Goal: Navigation & Orientation: Find specific page/section

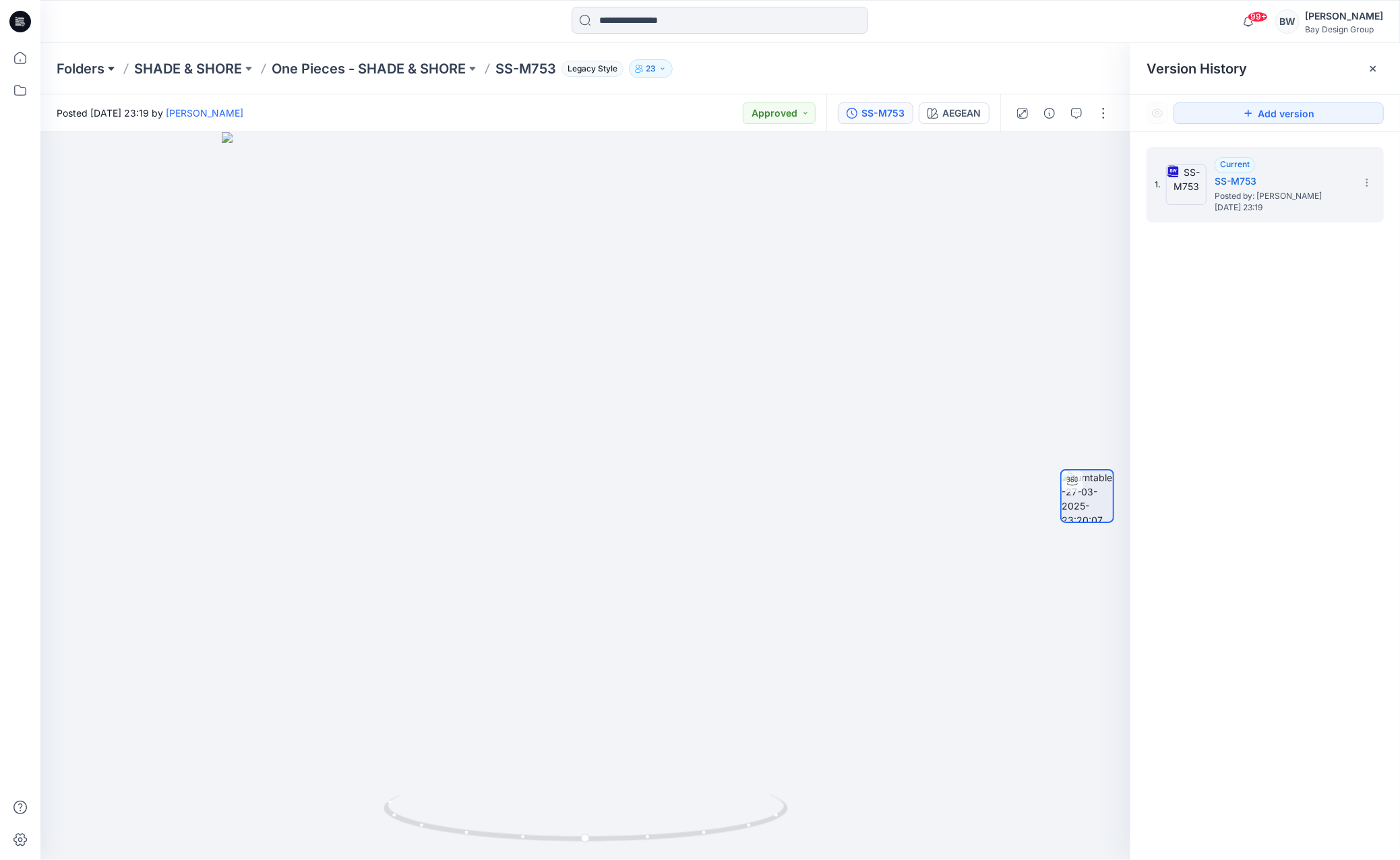
click at [107, 72] on button at bounding box center [111, 69] width 14 height 19
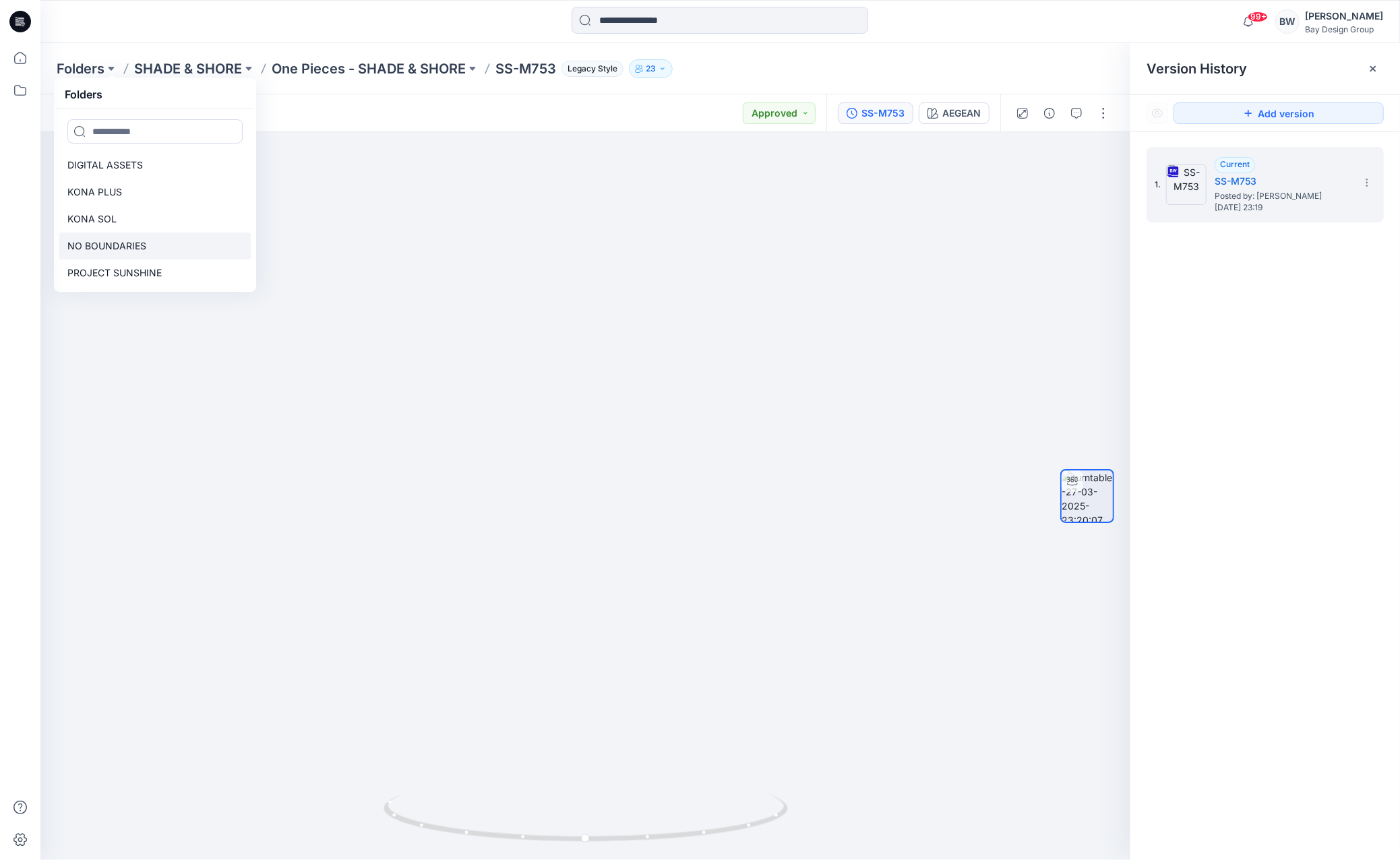
click at [105, 247] on p "NO BOUNDARIES" at bounding box center [107, 246] width 79 height 16
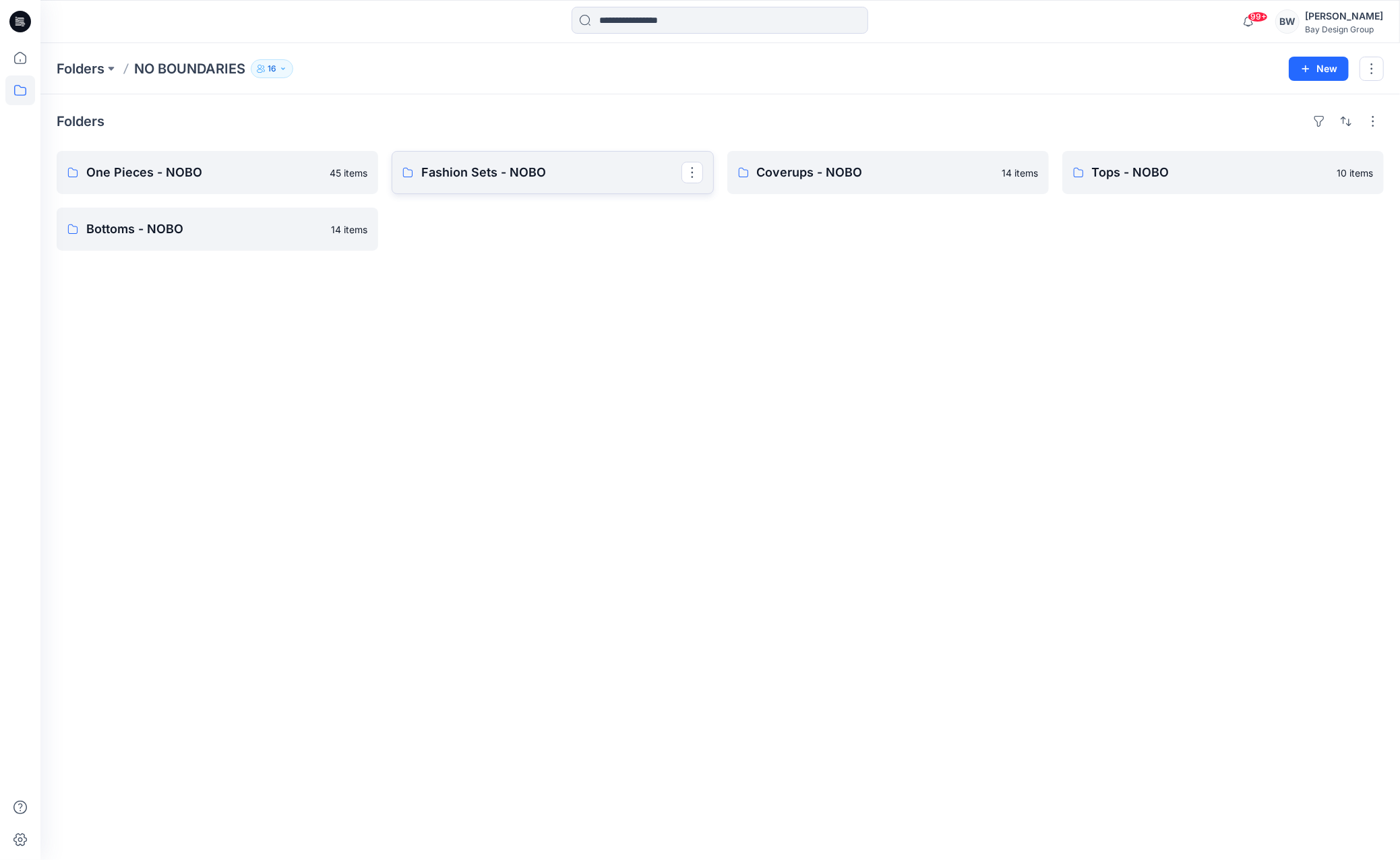
click at [509, 171] on p "Fashion Sets - NOBO" at bounding box center [551, 173] width 259 height 19
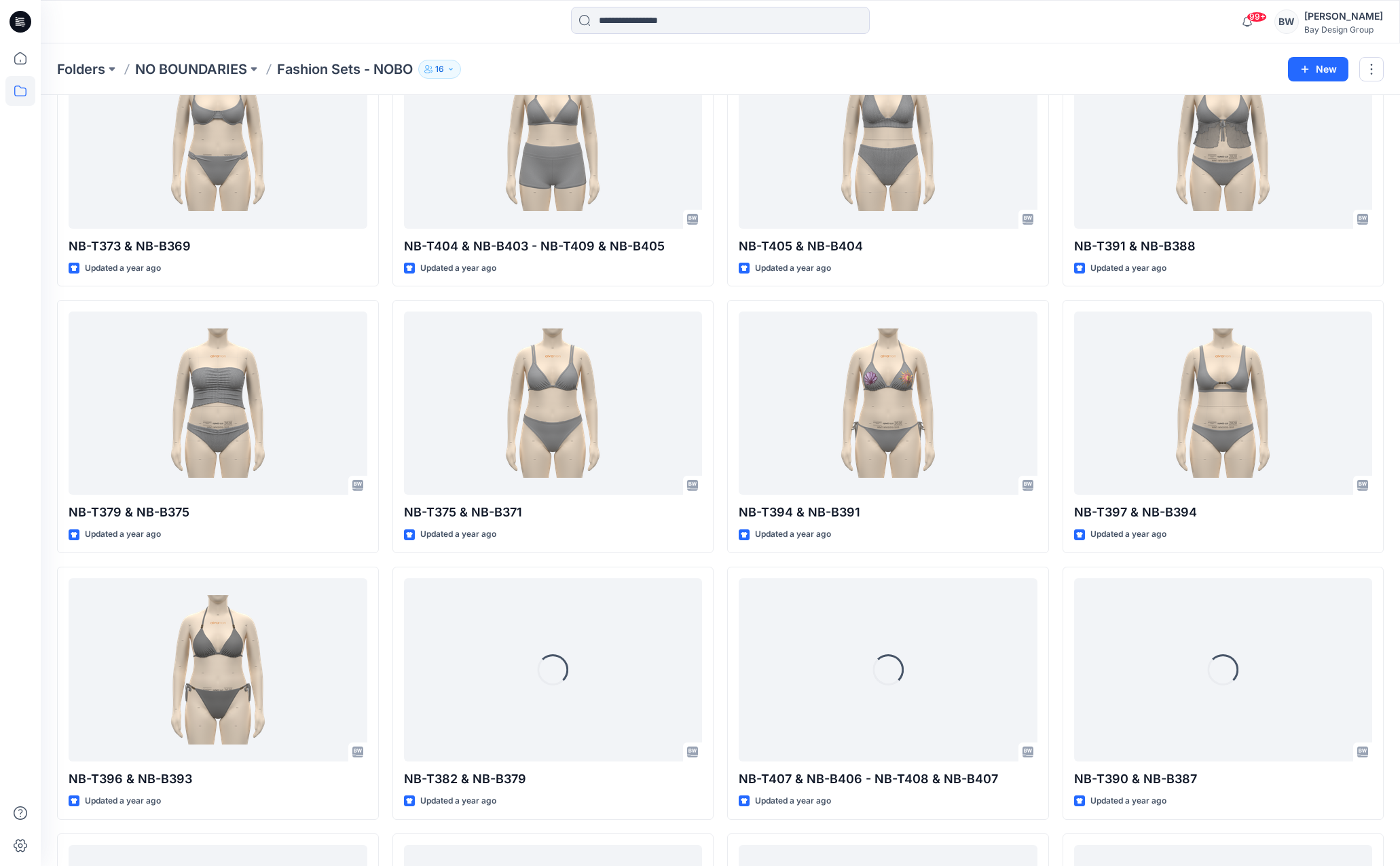
scroll to position [2806, 0]
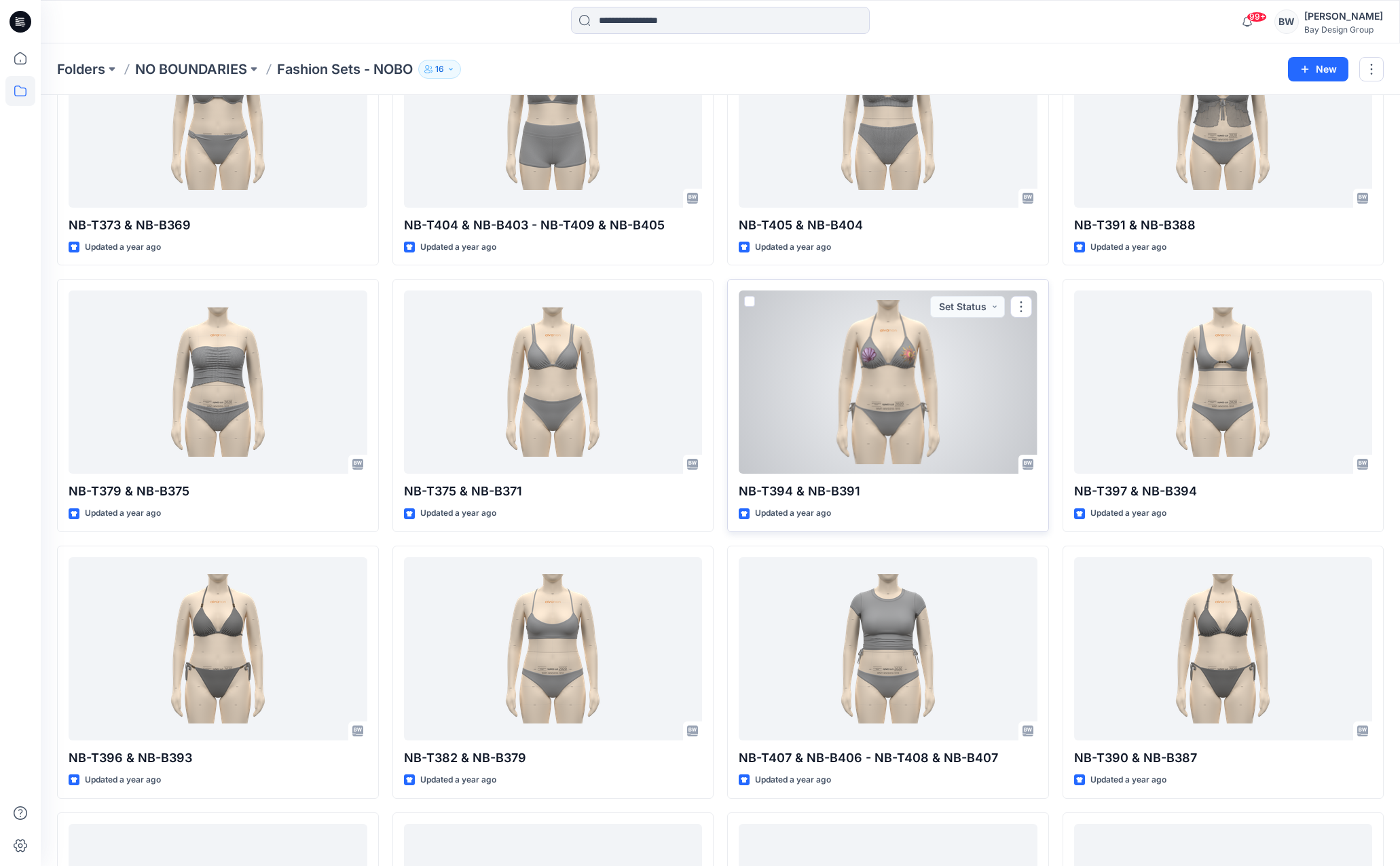
click at [815, 394] on div at bounding box center [888, 382] width 299 height 183
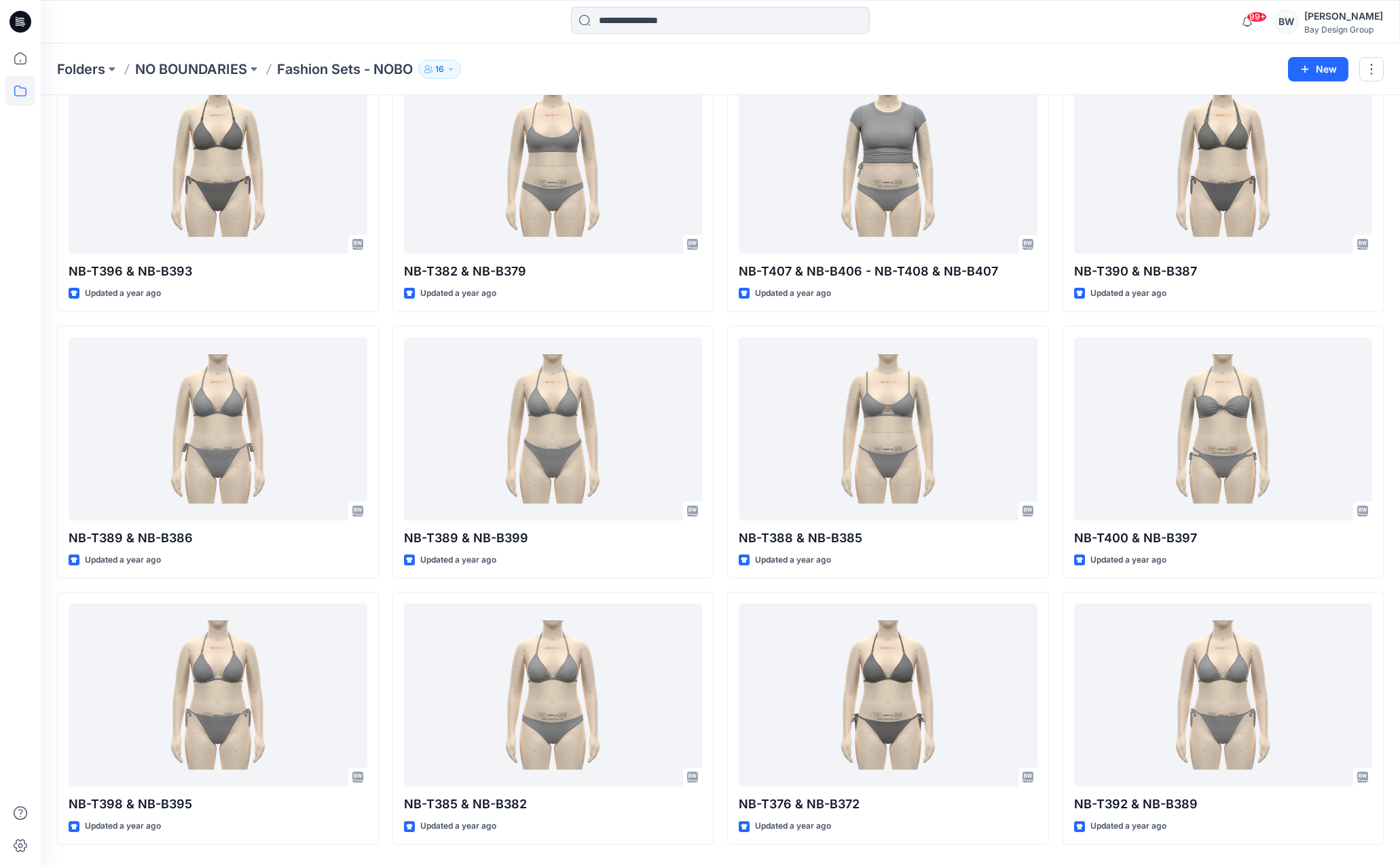
scroll to position [3333, 0]
